Goal: Task Accomplishment & Management: Manage account settings

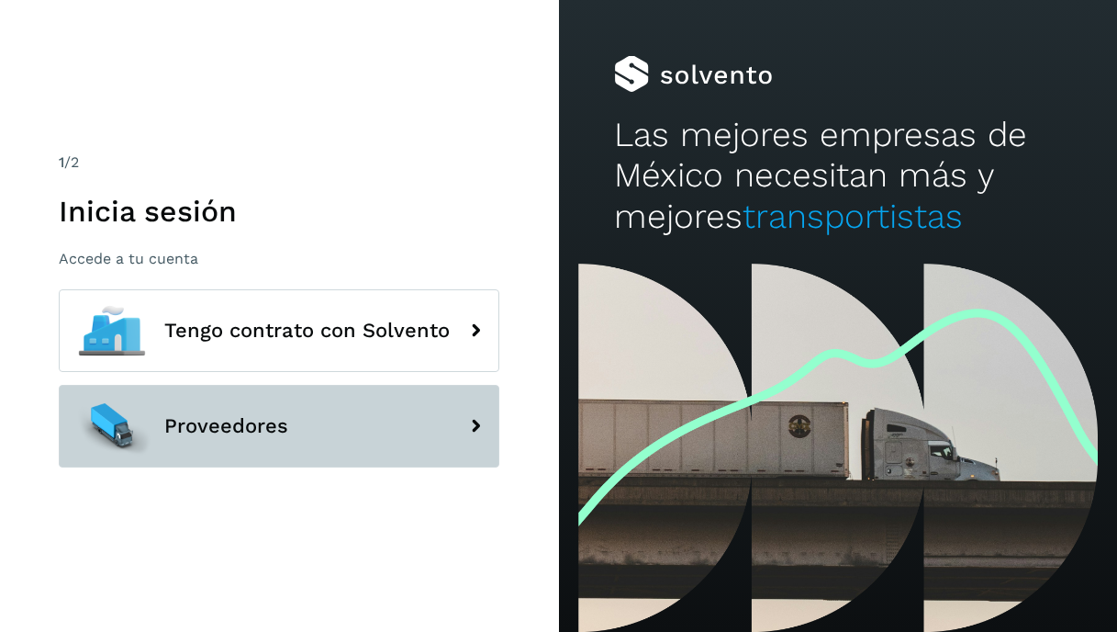
click at [422, 439] on button "Proveedores" at bounding box center [279, 426] width 441 height 83
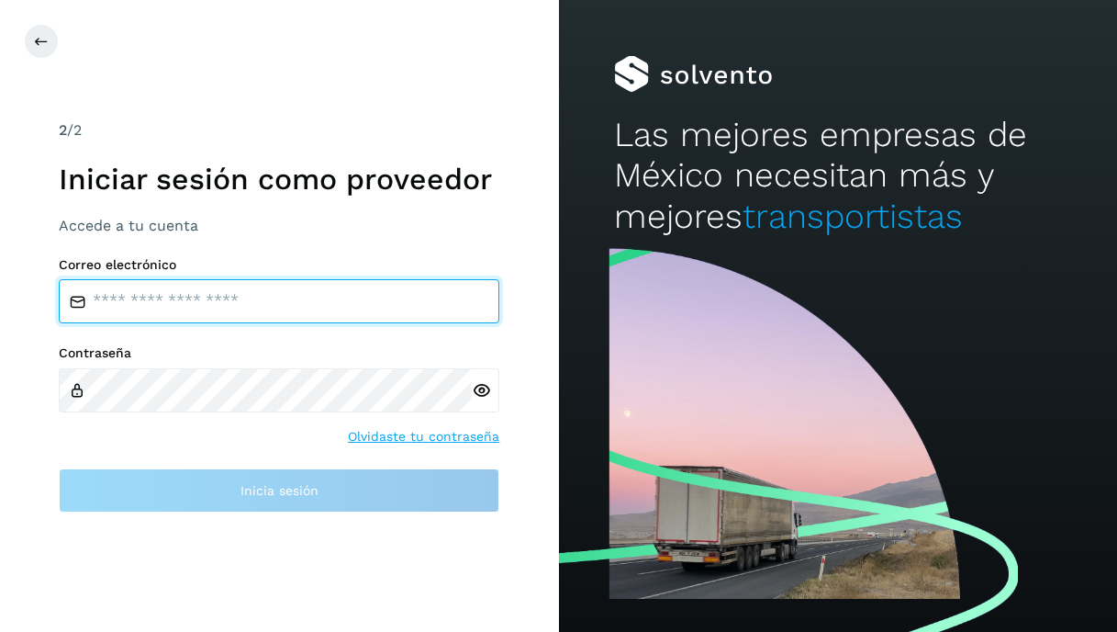
click at [284, 283] on input "email" at bounding box center [279, 301] width 441 height 44
type input "**********"
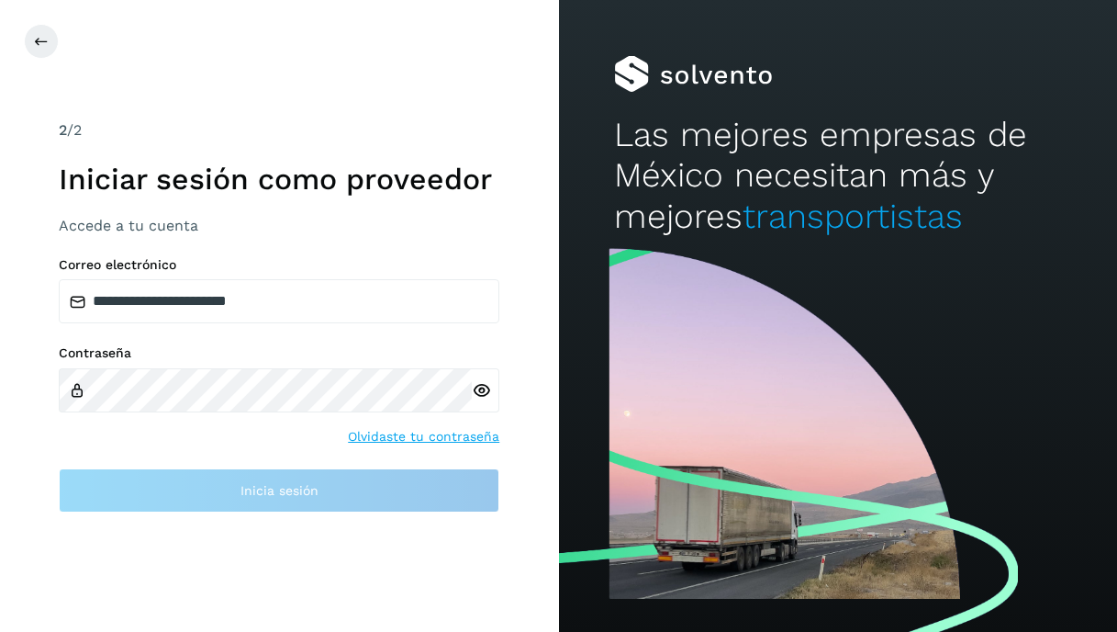
click at [478, 391] on div at bounding box center [486, 390] width 28 height 44
click at [480, 381] on icon at bounding box center [481, 390] width 19 height 19
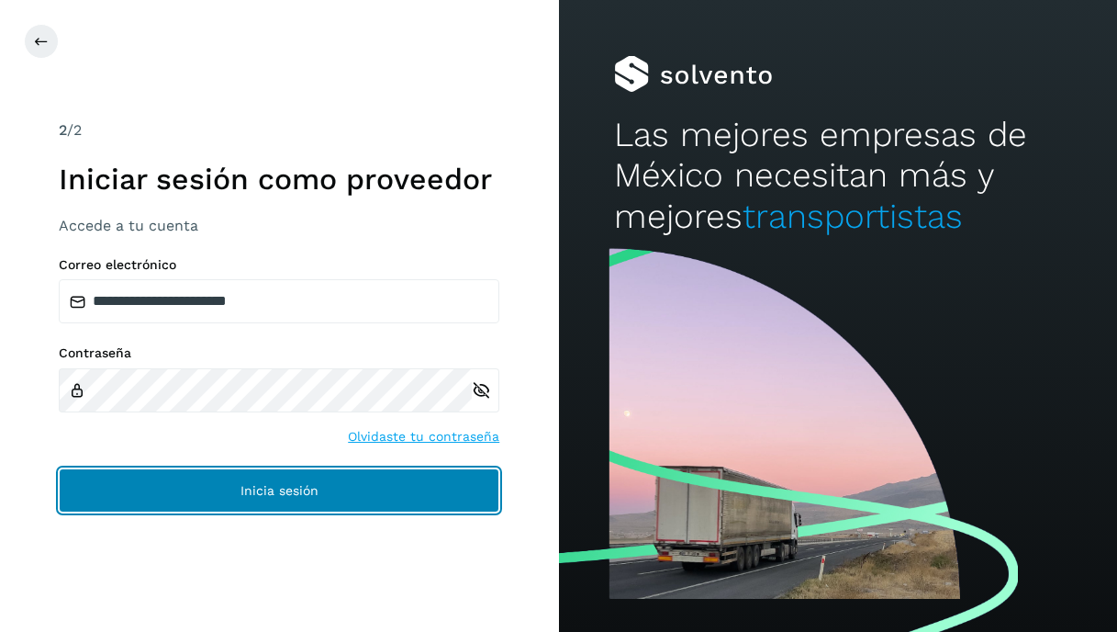
click at [267, 487] on span "Inicia sesión" at bounding box center [280, 490] width 78 height 13
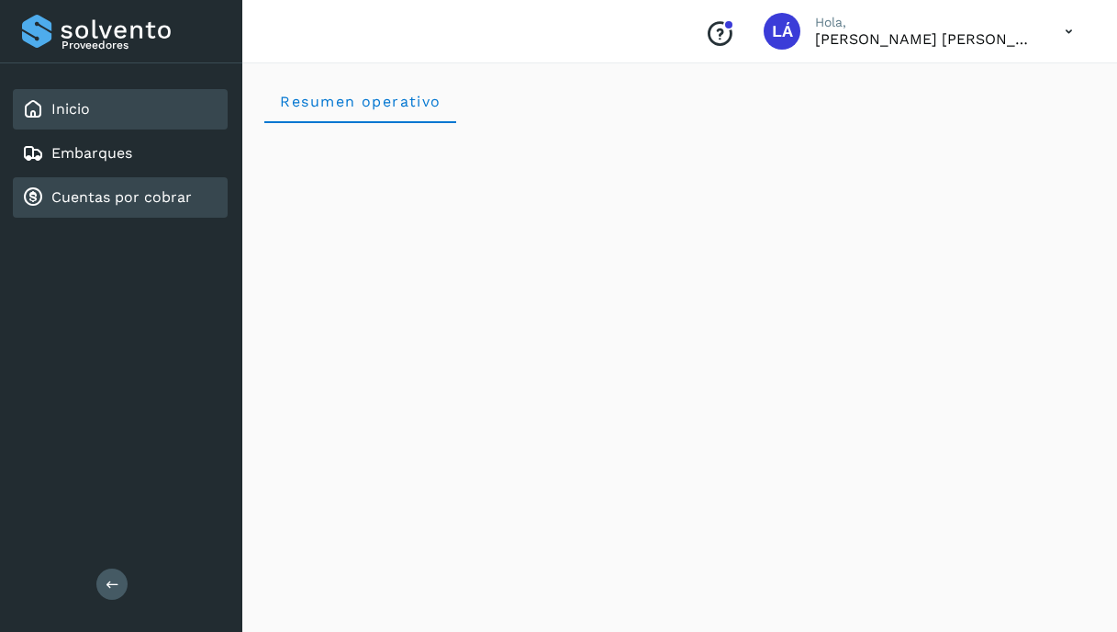
click at [174, 212] on div "Cuentas por cobrar" at bounding box center [120, 197] width 215 height 40
